Goal: Contribute content

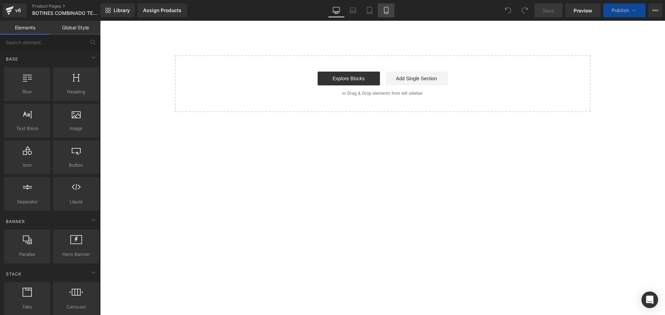
click at [386, 15] on link "Mobile" at bounding box center [386, 10] width 17 height 14
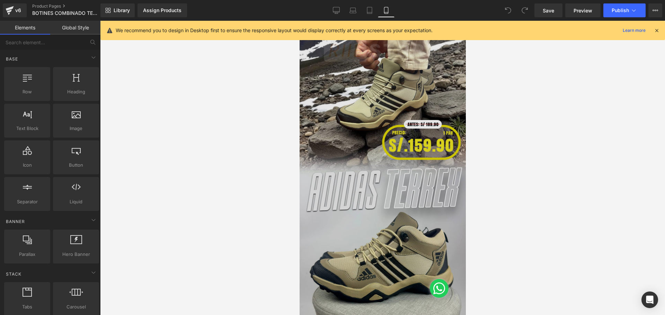
click at [367, 88] on img at bounding box center [382, 168] width 166 height 295
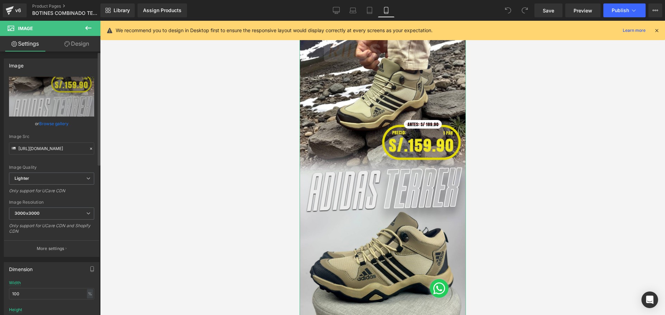
click at [54, 124] on link "Browse gallery" at bounding box center [53, 124] width 29 height 12
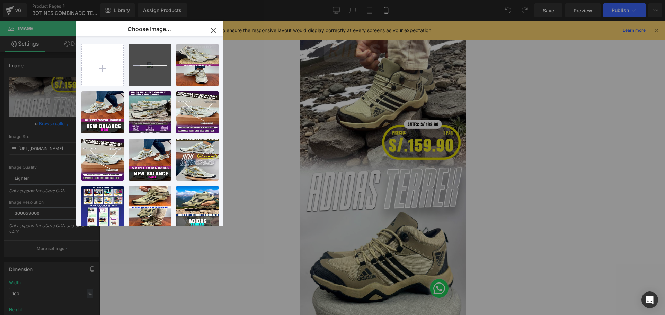
type input "C:\fakepath\Mesa de trabajo 2.jpg"
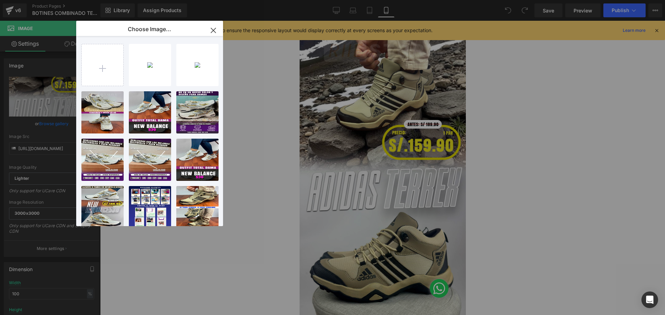
type input "C:\fakepath\Mesa de trabajo 3.jpg"
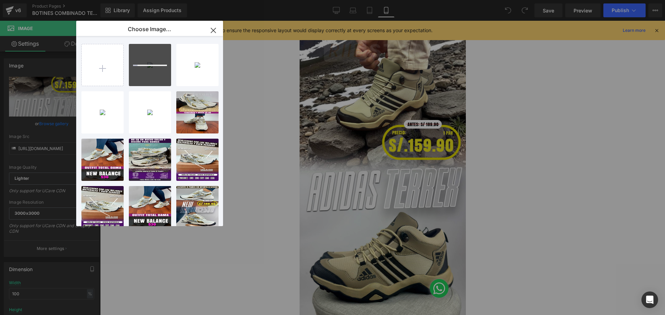
type input "C:\fakepath\Mesa de trabajo 7.jpg"
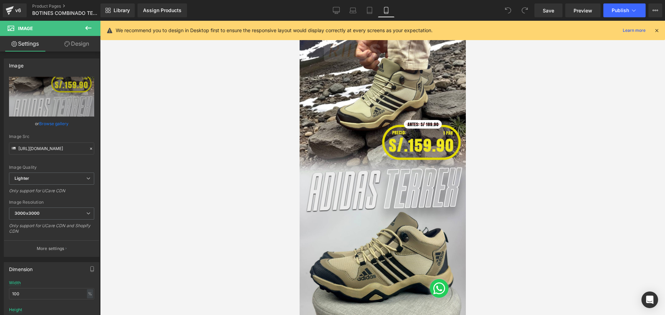
click at [533, 0] on div "You are previewing how the will restyle your page. You can not edit Elements in…" at bounding box center [332, 0] width 665 height 0
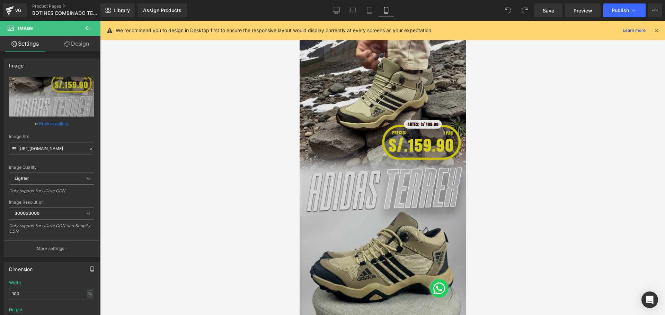
click at [338, 105] on img at bounding box center [382, 168] width 166 height 295
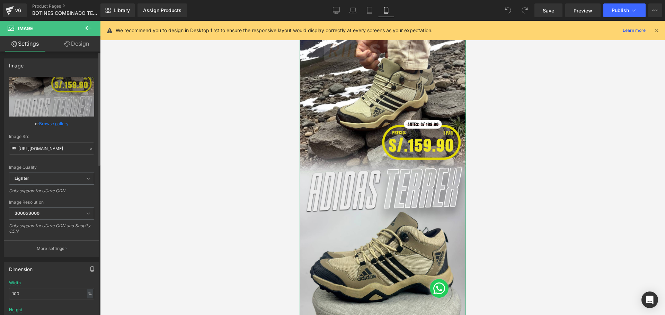
click at [58, 124] on link "Browse gallery" at bounding box center [53, 124] width 29 height 12
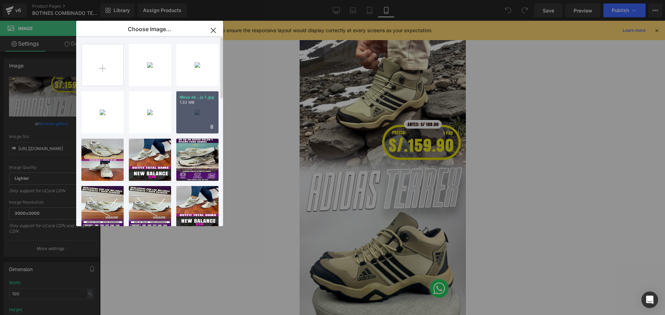
click at [201, 110] on div "Mesa de...jo 1.jpg 1.33 MB" at bounding box center [197, 112] width 42 height 42
type input "[URL][DOMAIN_NAME]"
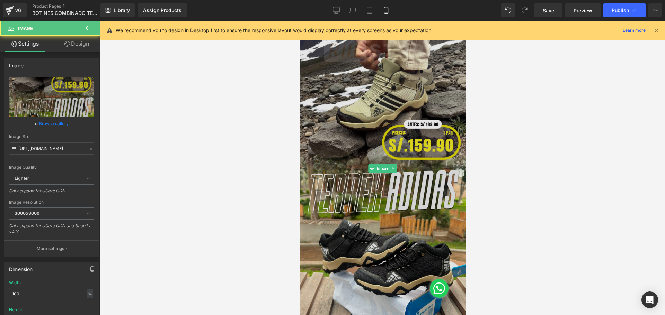
click at [358, 81] on img at bounding box center [382, 168] width 166 height 295
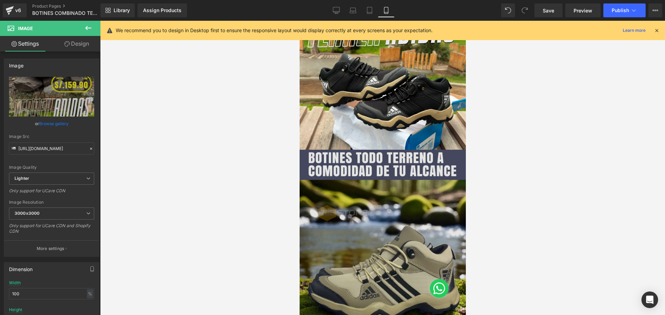
scroll to position [249, 0]
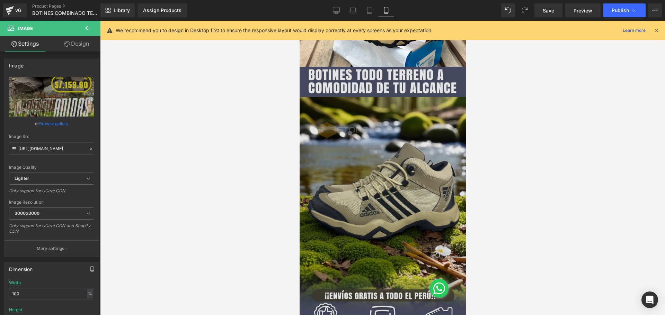
click at [366, 174] on img at bounding box center [382, 214] width 166 height 295
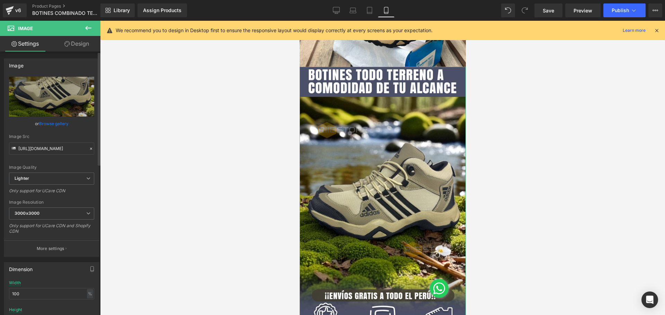
click at [57, 124] on link "Browse gallery" at bounding box center [53, 124] width 29 height 12
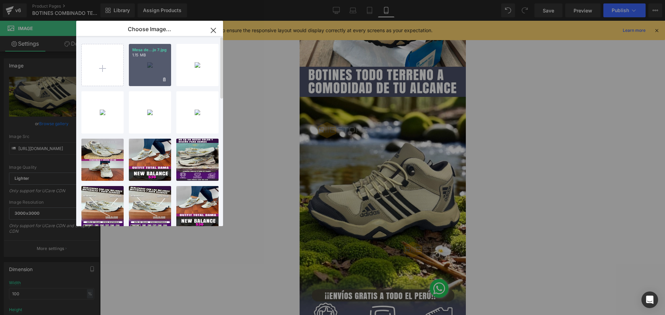
click at [145, 70] on div "Mesa de...jo 7.jpg 1.15 MB" at bounding box center [150, 65] width 42 height 42
type input "[URL][DOMAIN_NAME]"
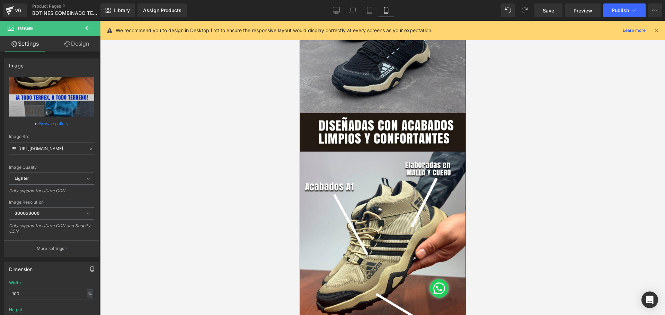
scroll to position [581, 0]
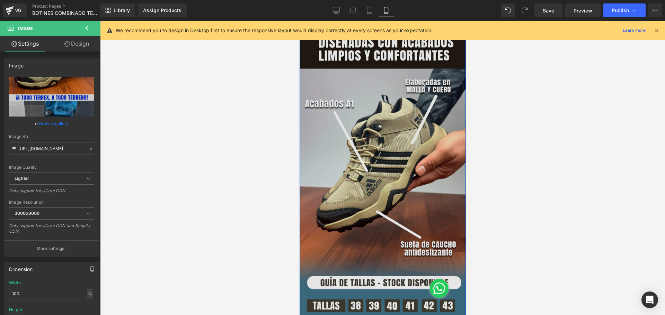
click at [365, 149] on img at bounding box center [382, 177] width 166 height 295
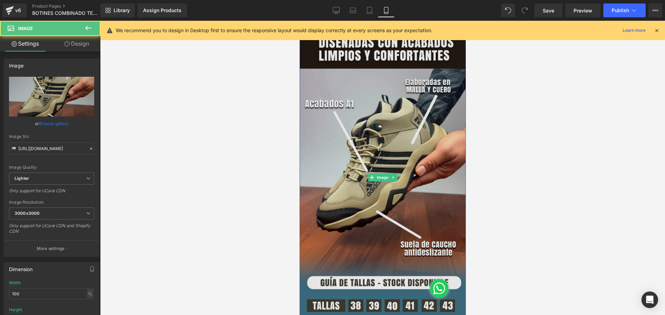
scroll to position [665, 0]
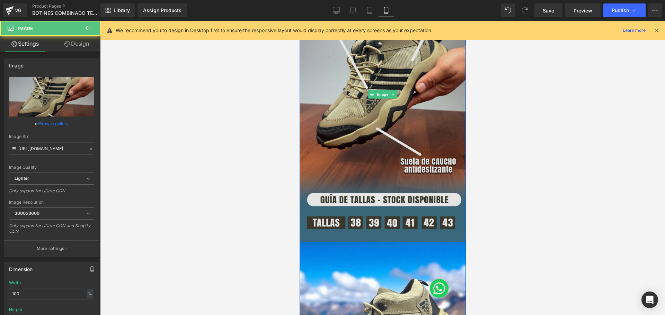
click at [345, 148] on img at bounding box center [382, 94] width 166 height 295
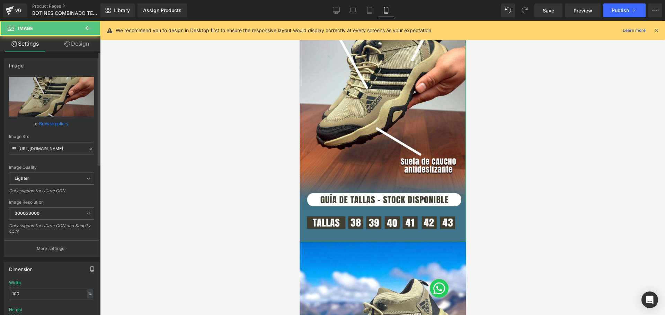
click at [53, 126] on link "Browse gallery" at bounding box center [53, 124] width 29 height 12
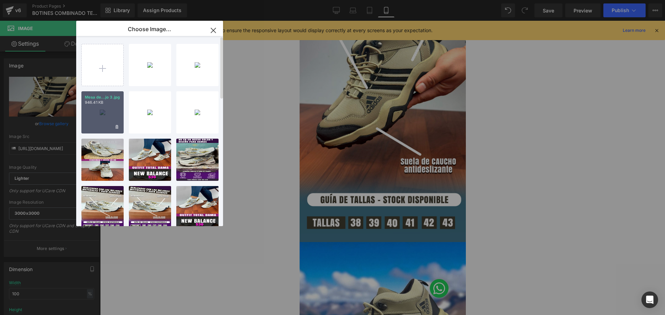
click at [98, 125] on div "Mesa de...jo 3.jpg 946.41 KB" at bounding box center [102, 112] width 42 height 42
type input "[URL][DOMAIN_NAME]"
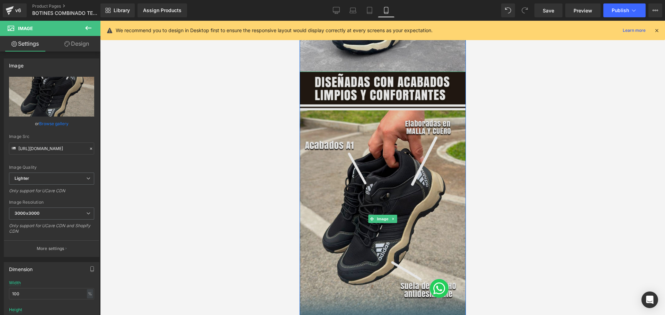
scroll to position [789, 0]
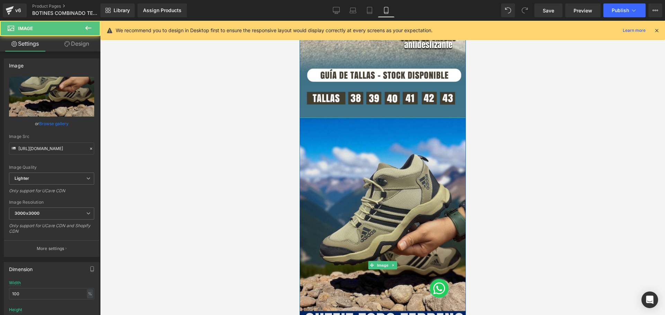
click at [354, 167] on img at bounding box center [382, 265] width 166 height 295
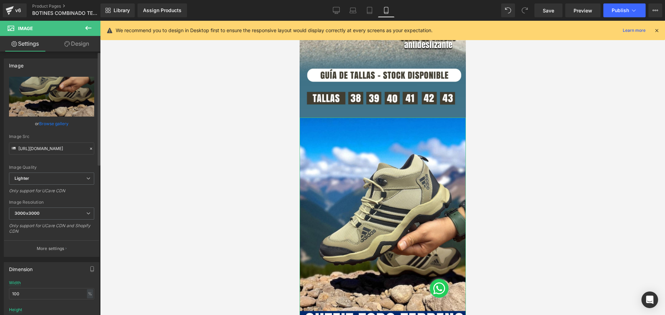
click at [57, 124] on link "Browse gallery" at bounding box center [53, 124] width 29 height 12
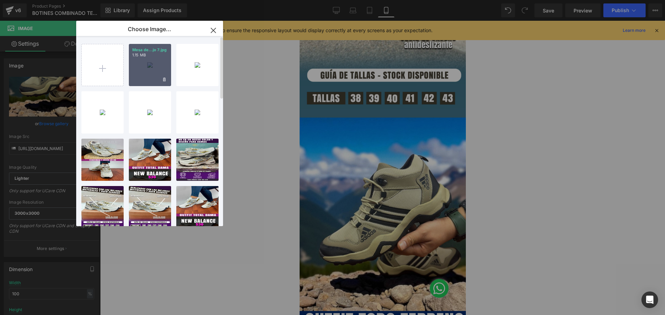
click at [154, 71] on div "Mesa de...jo 7.jpg 1.15 MB" at bounding box center [150, 65] width 42 height 42
type input "[URL][DOMAIN_NAME]"
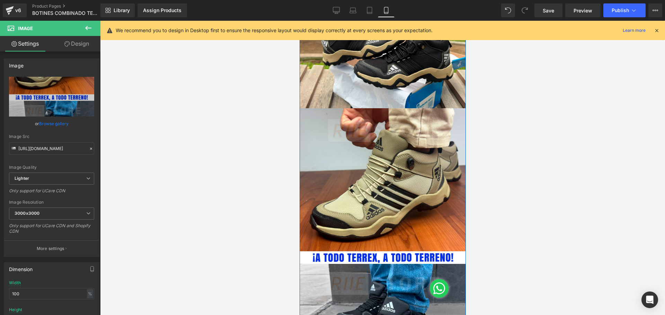
scroll to position [291, 0]
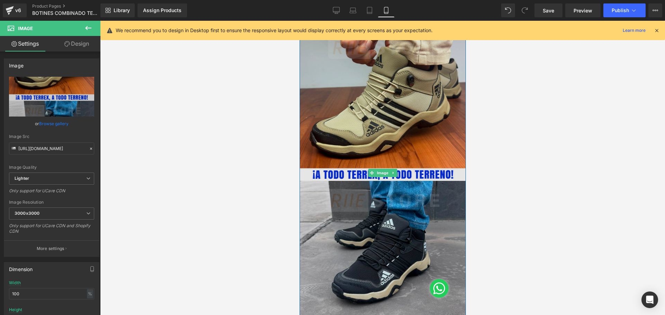
click at [394, 132] on img at bounding box center [382, 172] width 166 height 295
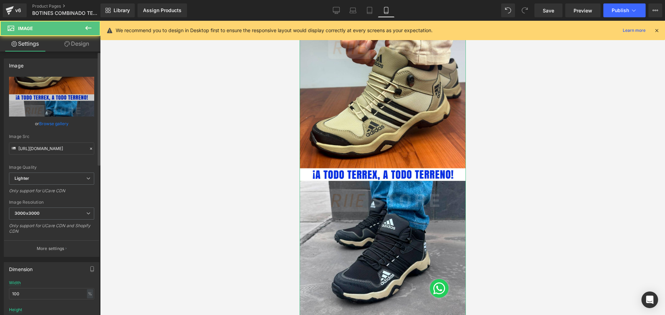
click at [68, 124] on div "or Browse gallery" at bounding box center [51, 123] width 85 height 7
click at [66, 124] on link "Browse gallery" at bounding box center [53, 124] width 29 height 12
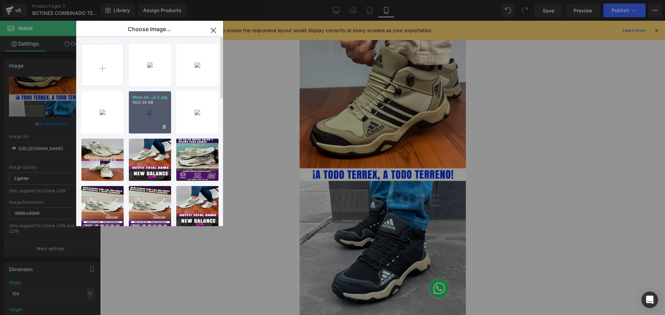
click at [137, 111] on div "Mesa de...jo 2.jpg 1022.92 KB" at bounding box center [150, 112] width 42 height 42
type input "[URL][DOMAIN_NAME]"
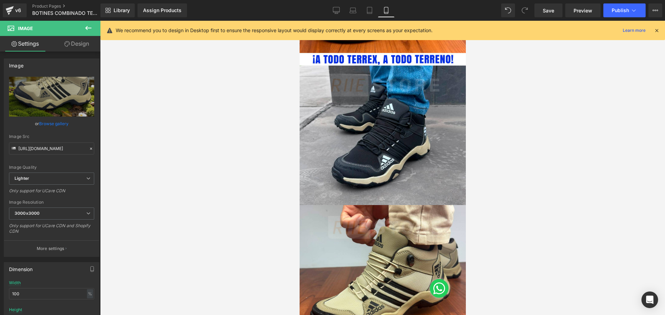
scroll to position [1121, 0]
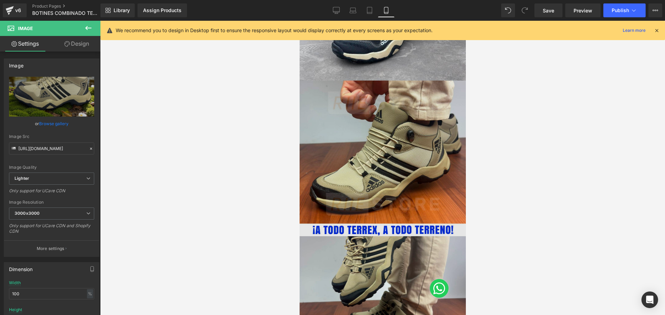
click at [369, 166] on img at bounding box center [382, 228] width 166 height 295
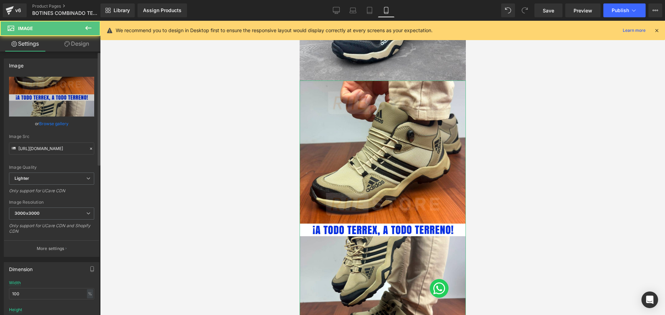
click at [47, 123] on link "Browse gallery" at bounding box center [53, 124] width 29 height 12
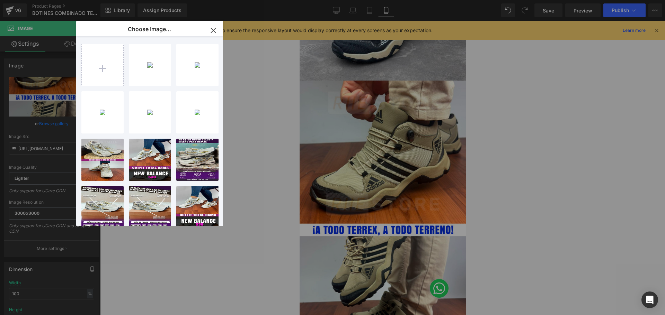
click at [0, 0] on div "Mesa de...jo 6.jpg 1.31 MB" at bounding box center [0, 0] width 0 height 0
type input "[URL][DOMAIN_NAME]"
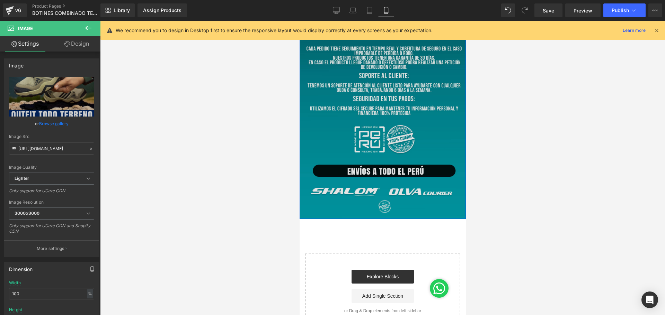
scroll to position [1894, 0]
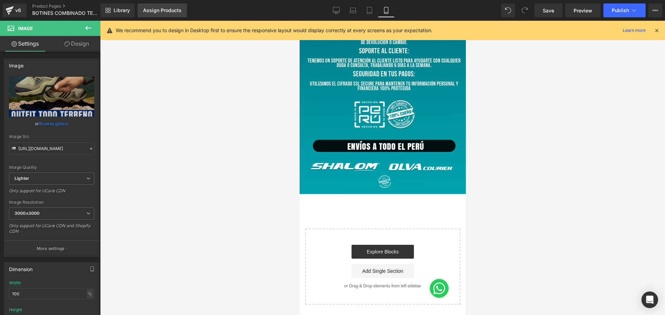
click at [151, 10] on div "Assign Products" at bounding box center [162, 11] width 38 height 6
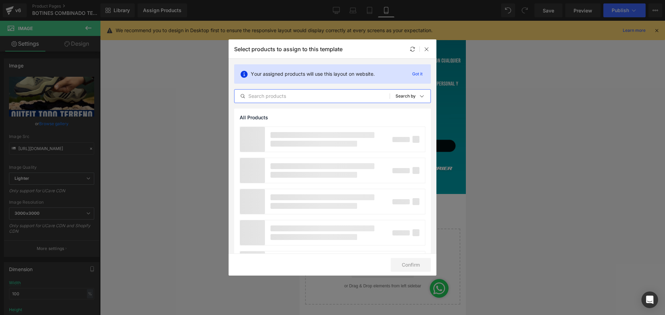
click at [344, 98] on input "text" at bounding box center [311, 96] width 155 height 8
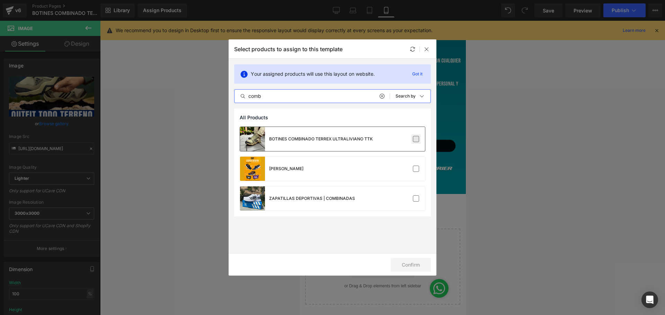
type input "comb"
click at [416, 141] on label at bounding box center [416, 139] width 6 height 6
click at [416, 139] on input "checkbox" at bounding box center [416, 139] width 0 height 0
click at [407, 262] on button "Confirm" at bounding box center [410, 265] width 40 height 14
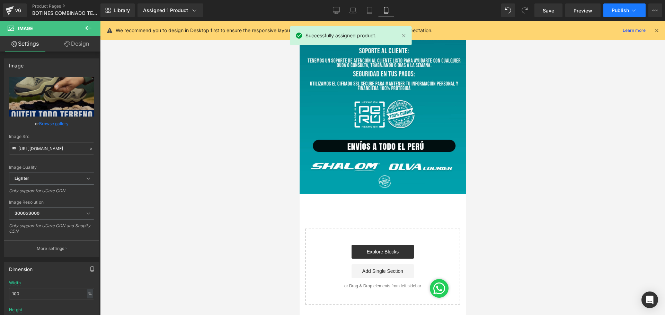
click at [619, 8] on span "Publish" at bounding box center [619, 11] width 17 height 6
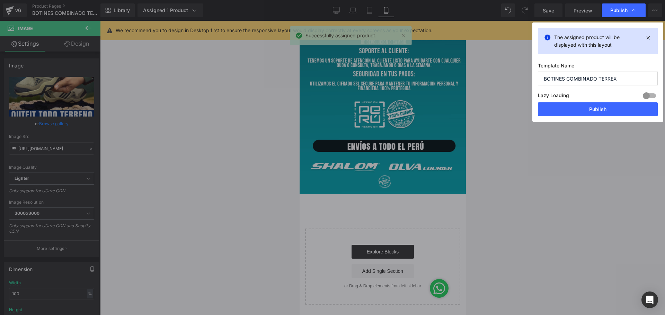
click at [586, 114] on button "Publish" at bounding box center [598, 109] width 120 height 14
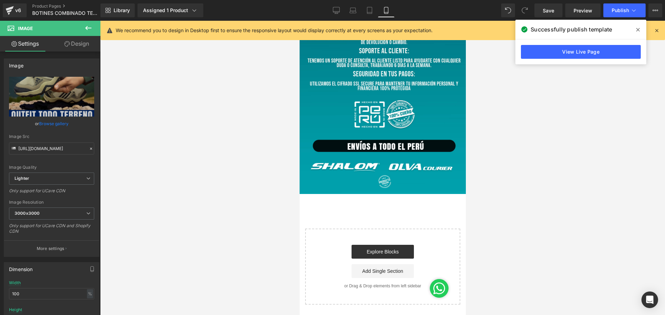
click at [613, 48] on link "View Live Page" at bounding box center [581, 52] width 120 height 14
